Goal: Understand process/instructions: Learn how to perform a task or action

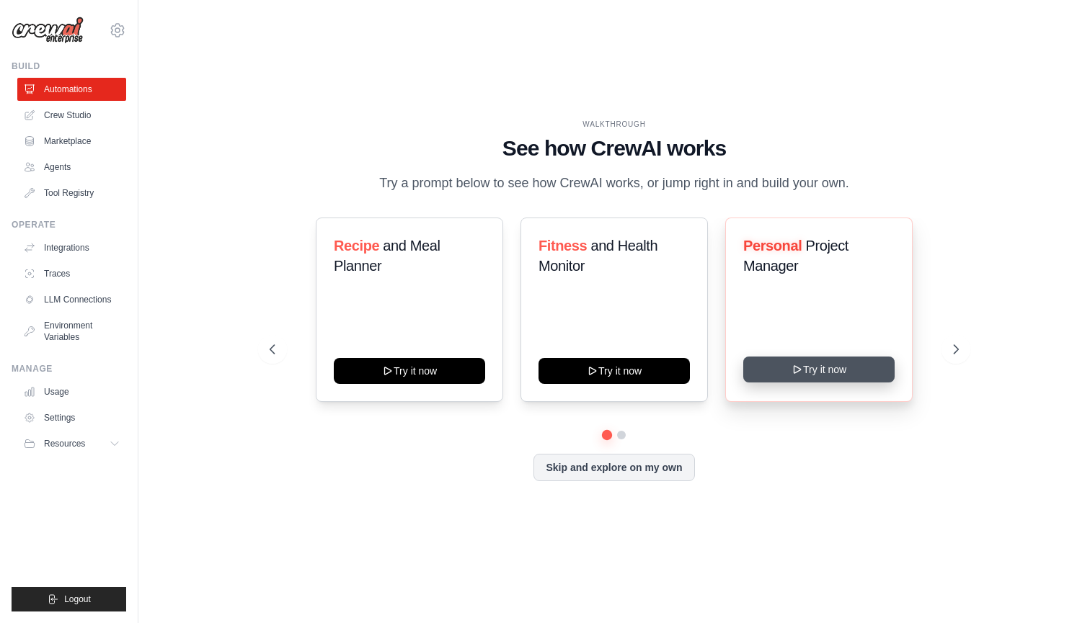
click at [834, 374] on button "Try it now" at bounding box center [818, 370] width 151 height 26
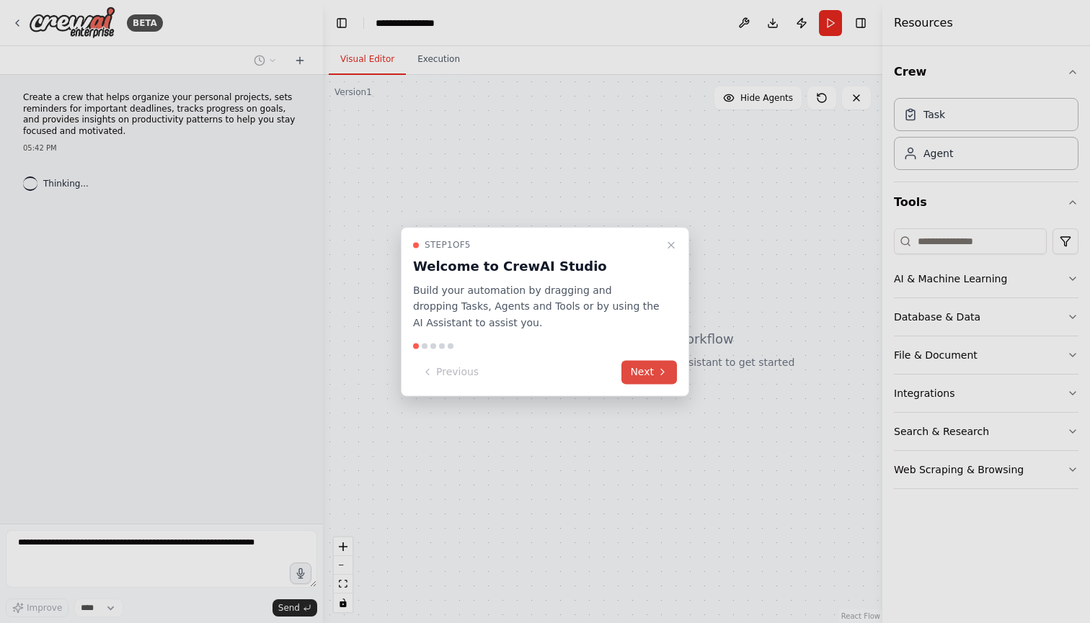
click at [660, 375] on icon at bounding box center [662, 373] width 12 height 12
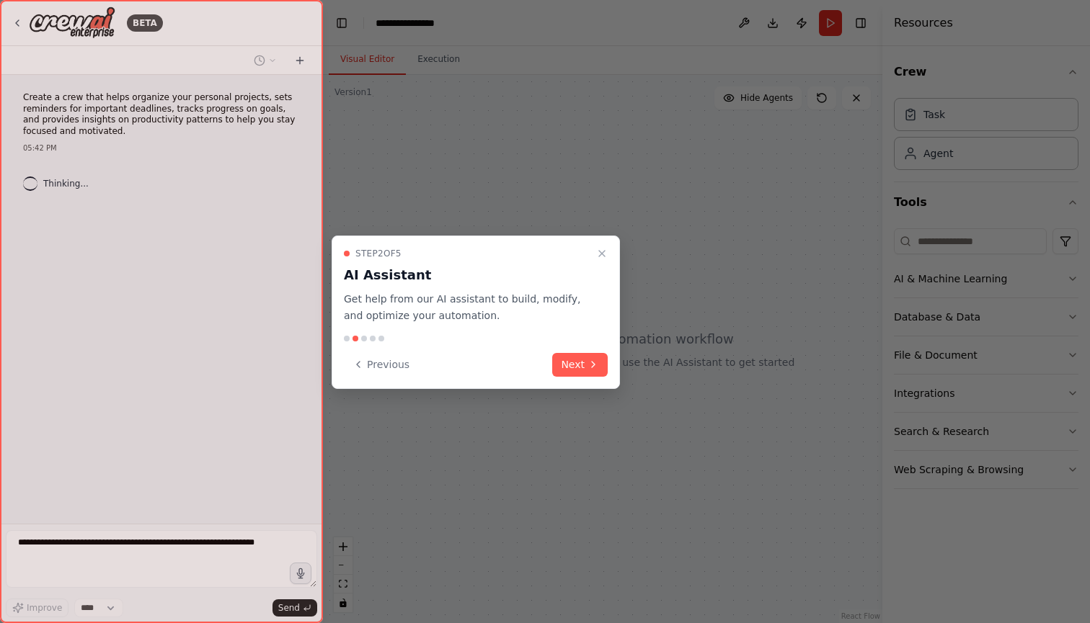
click at [576, 370] on button "Next" at bounding box center [579, 365] width 55 height 24
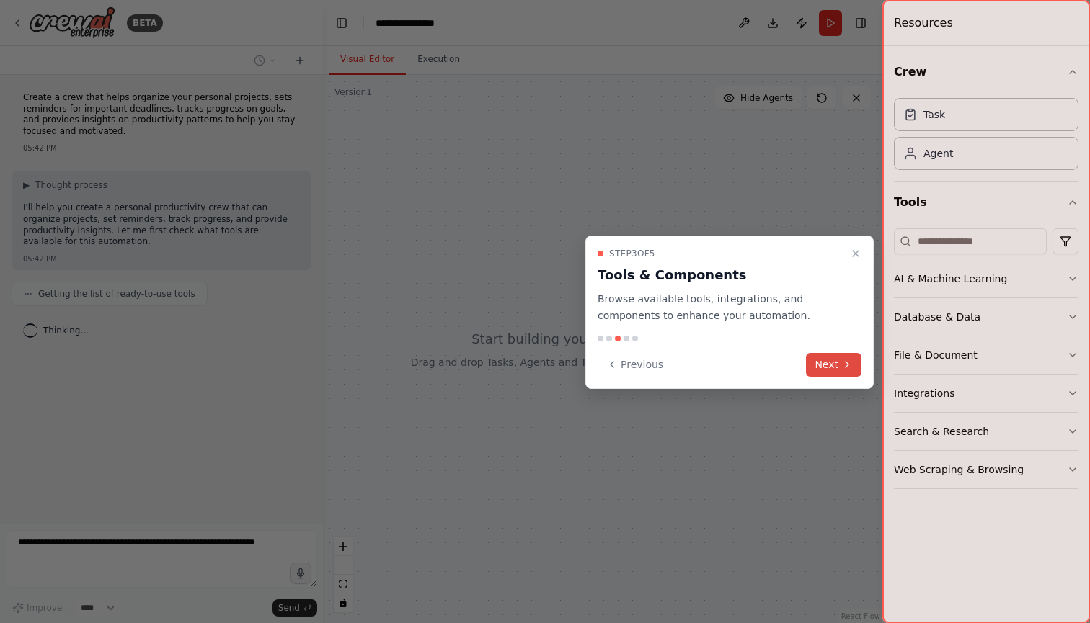
click at [824, 364] on button "Next" at bounding box center [833, 365] width 55 height 24
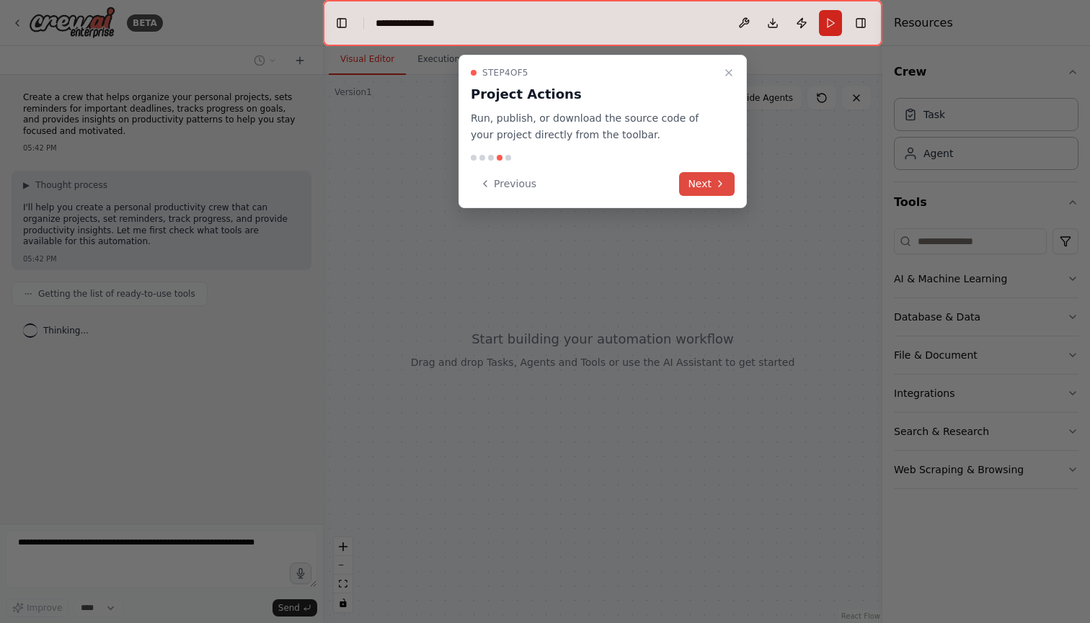
click at [696, 184] on button "Next" at bounding box center [706, 184] width 55 height 24
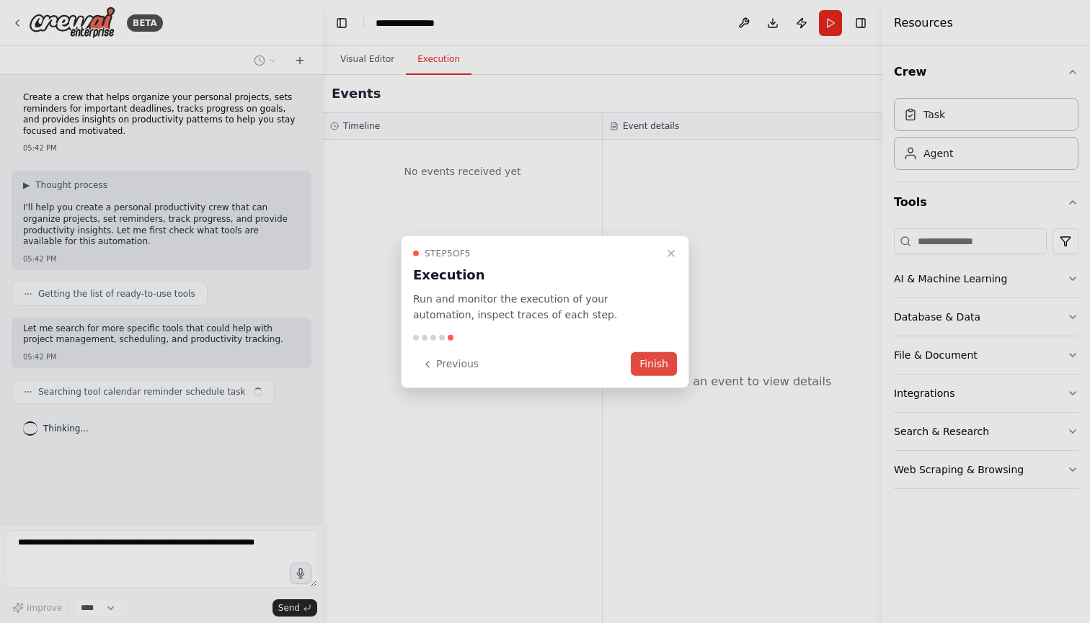
click at [654, 366] on button "Finish" at bounding box center [654, 364] width 46 height 24
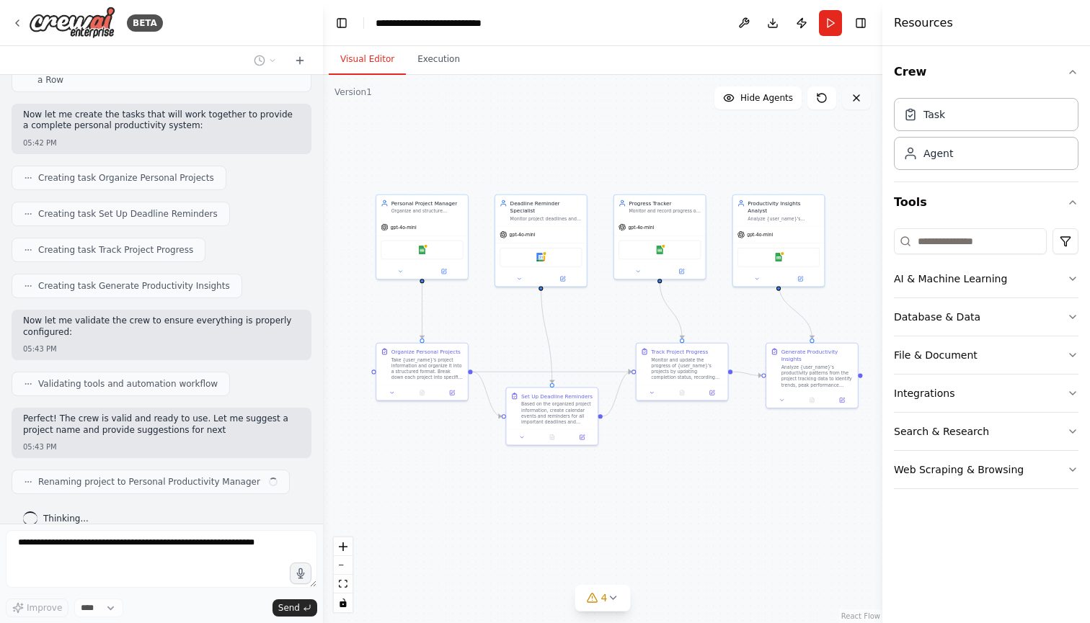
scroll to position [647, 0]
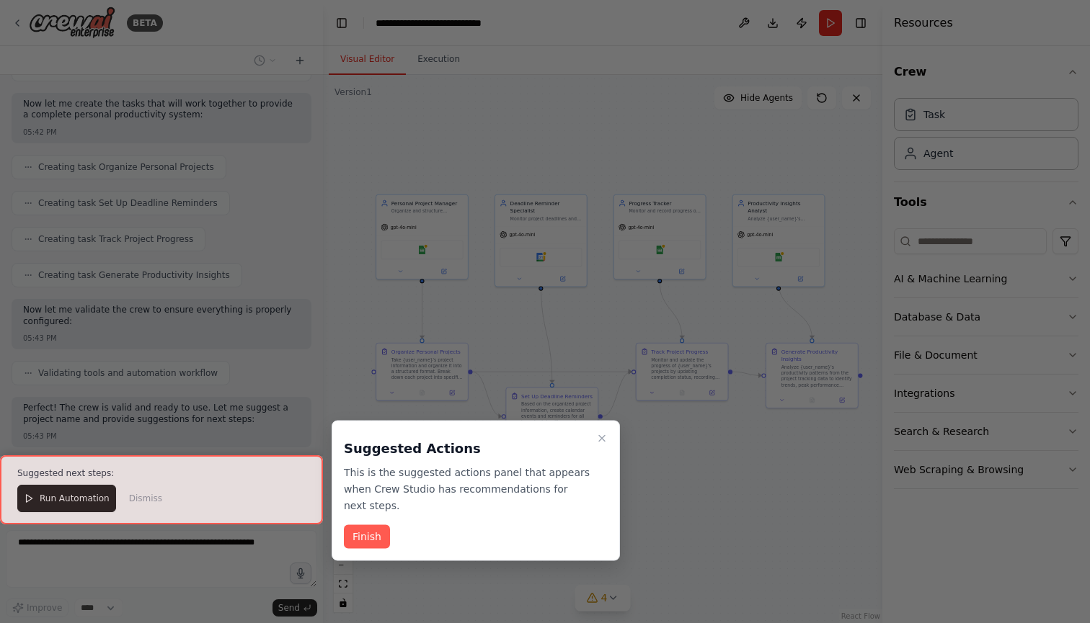
click at [366, 534] on button "Finish" at bounding box center [367, 537] width 46 height 24
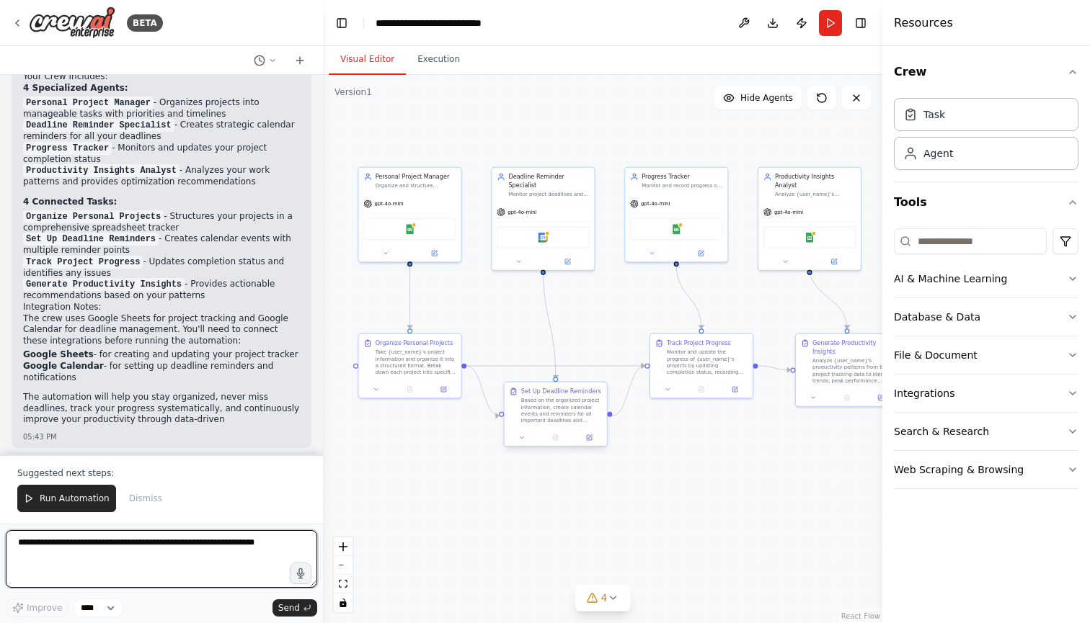
scroll to position [1102, 0]
